Goal: Task Accomplishment & Management: Use online tool/utility

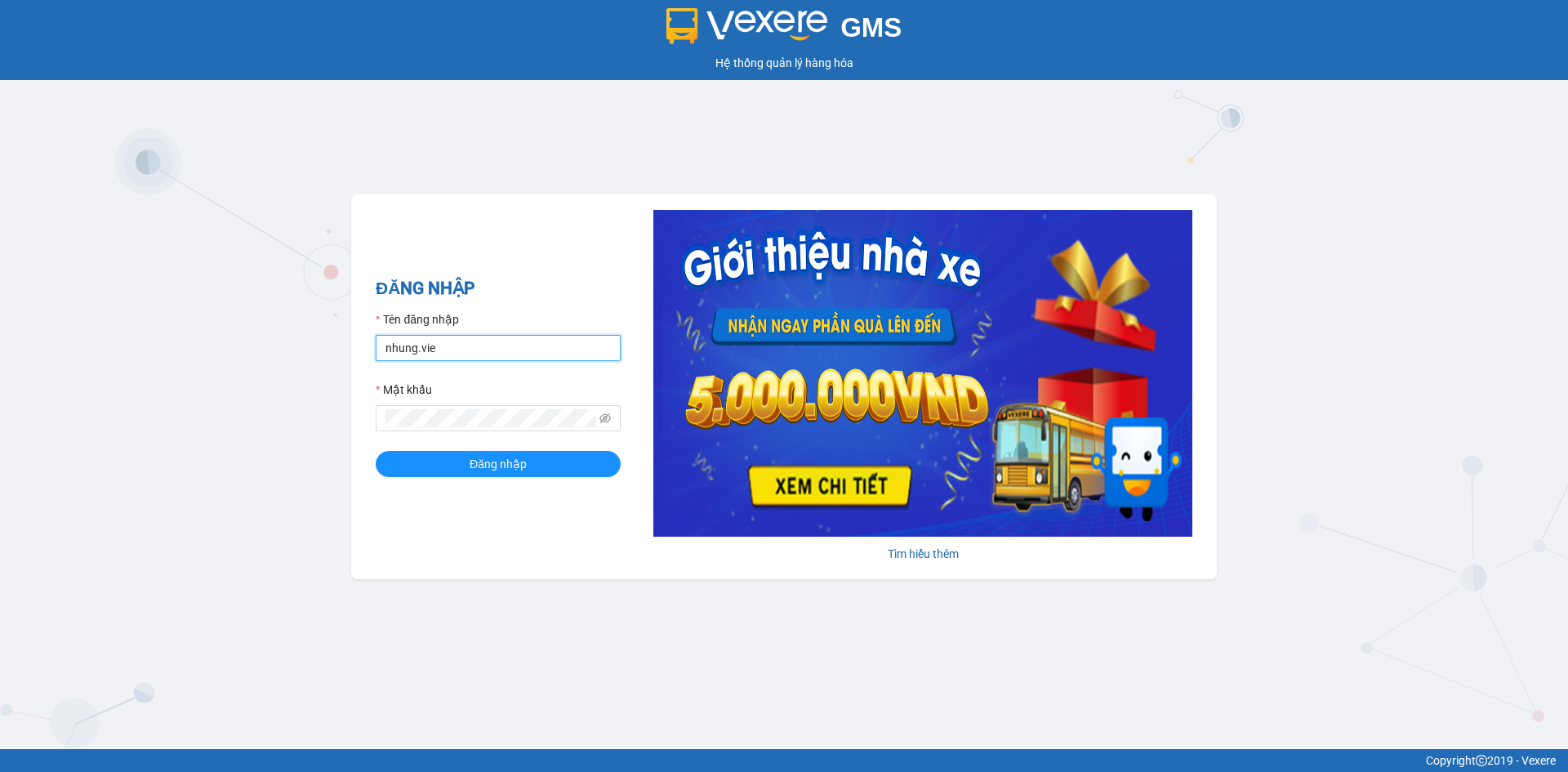
drag, startPoint x: 464, startPoint y: 352, endPoint x: 0, endPoint y: 364, distance: 464.2
click at [0, 364] on div "GMS Hệ thống quản lý hàng hóa ĐĂNG NHẬP Tên đăng nhập nhung.vie Mật khẩu Đăng n…" at bounding box center [784, 374] width 1568 height 749
type input "[DEMOGRAPHIC_DATA]vie"
click at [376, 451] on button "Đăng nhập" at bounding box center [498, 464] width 245 height 26
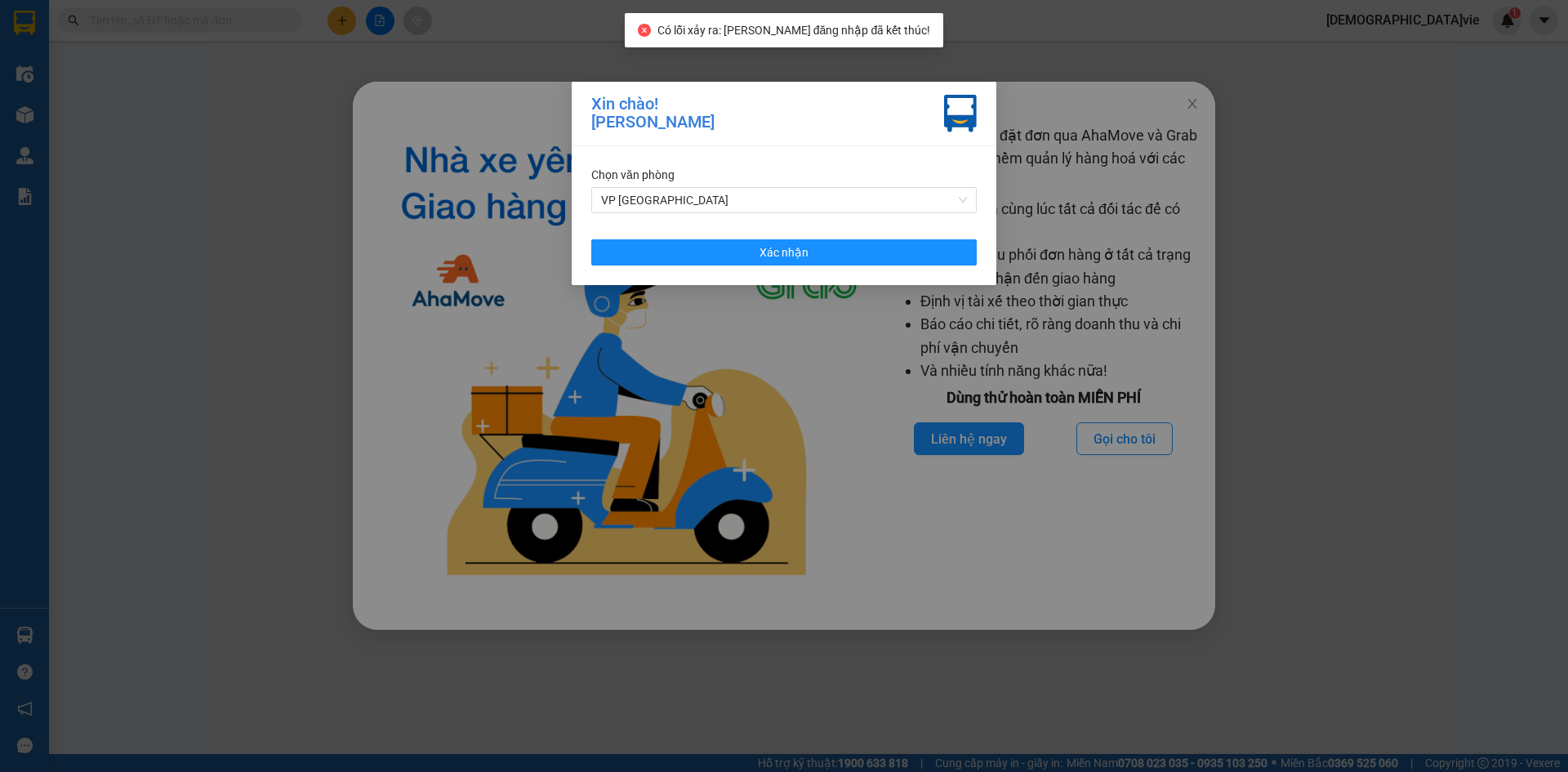
click at [1131, 175] on div "Xin chào! [PERSON_NAME] Chọn văn phòng VP Quận 1 Xác nhận" at bounding box center [784, 386] width 1568 height 772
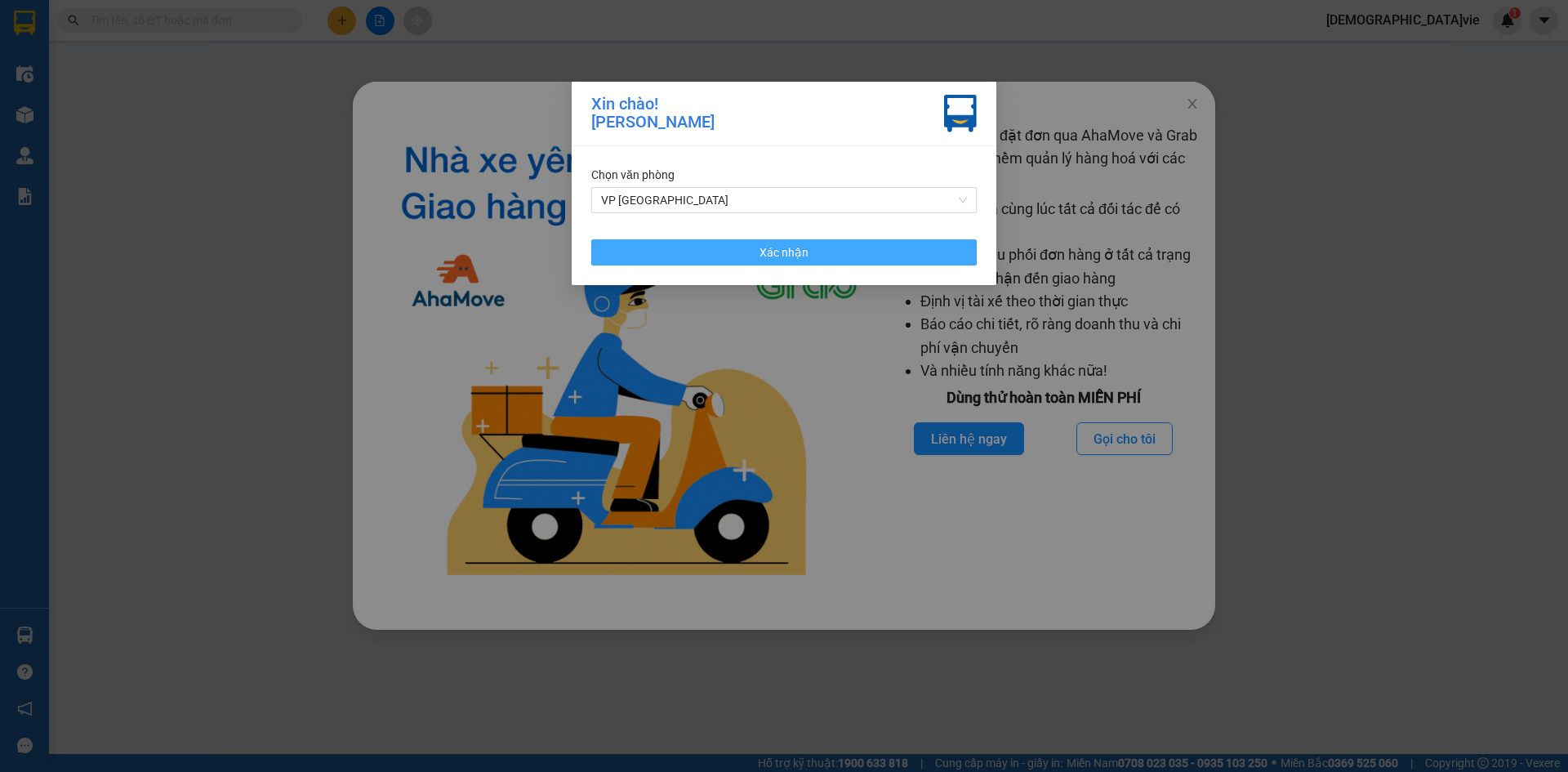
click at [804, 260] on span "Xác nhận" at bounding box center [784, 252] width 49 height 18
